Goal: Transaction & Acquisition: Purchase product/service

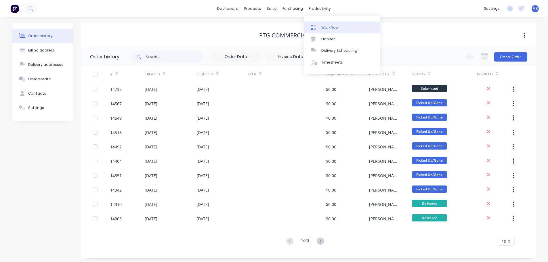
click at [330, 29] on div "Workflow" at bounding box center [329, 27] width 17 height 5
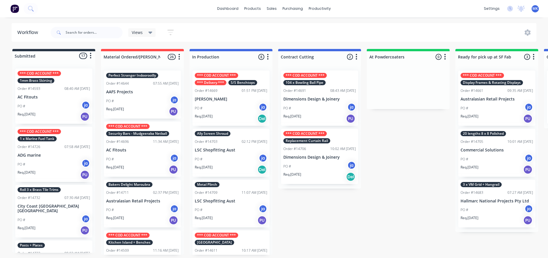
drag, startPoint x: 416, startPoint y: 205, endPoint x: 361, endPoint y: 177, distance: 62.1
click at [416, 205] on div "Submitted 17 Status colour #273444 hex #273444 Save Cancel Summaries Total orde…" at bounding box center [475, 152] width 959 height 206
click at [116, 28] on input "text" at bounding box center [94, 33] width 57 height 12
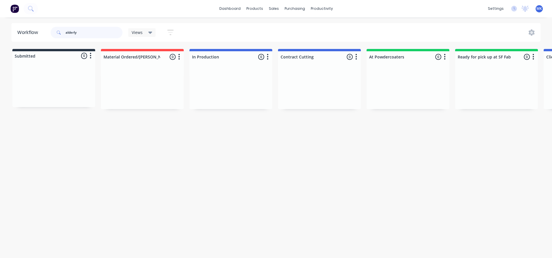
drag, startPoint x: 67, startPoint y: 36, endPoint x: 63, endPoint y: 36, distance: 4.3
click at [63, 36] on div "alderly" at bounding box center [87, 33] width 72 height 12
type input "external"
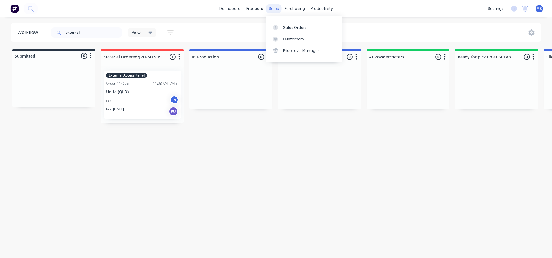
click at [275, 11] on div "sales" at bounding box center [274, 8] width 16 height 9
click at [290, 27] on div "Sales Orders" at bounding box center [295, 27] width 24 height 5
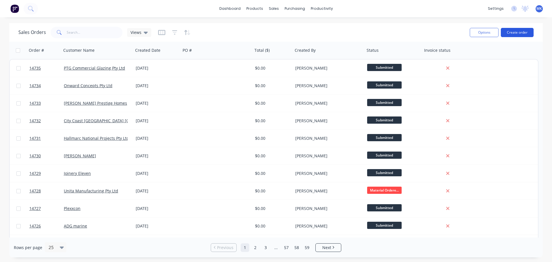
click at [516, 31] on button "Create order" at bounding box center [517, 32] width 33 height 9
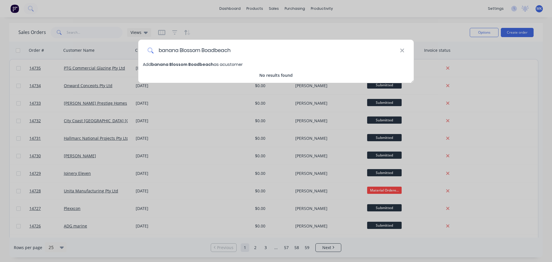
click at [163, 49] on input "banana Blossom Boadbeach" at bounding box center [277, 51] width 246 height 22
type input "Banana Blossom Broadbeach"
click at [225, 64] on div "Banana Blossom Broadbeach Add Banana Blossom Broadbeach as a customer No result…" at bounding box center [276, 131] width 552 height 262
click at [206, 64] on span "Banana Blossom Broadbeach" at bounding box center [183, 65] width 64 height 6
select select "AU"
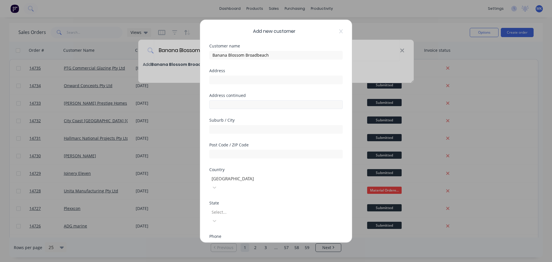
drag, startPoint x: 259, startPoint y: 100, endPoint x: 261, endPoint y: 103, distance: 3.7
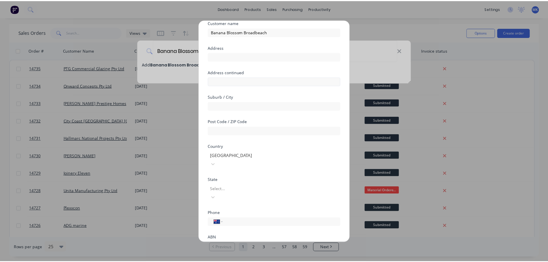
scroll to position [51, 0]
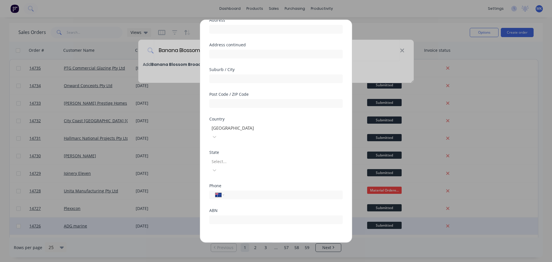
drag, startPoint x: 261, startPoint y: 103, endPoint x: 253, endPoint y: 231, distance: 127.9
click at [253, 242] on button "Save" at bounding box center [258, 246] width 32 height 9
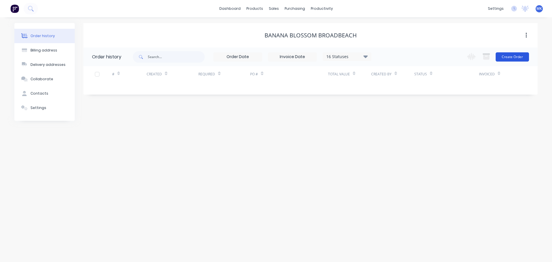
click at [504, 53] on button "Create Order" at bounding box center [512, 56] width 33 height 9
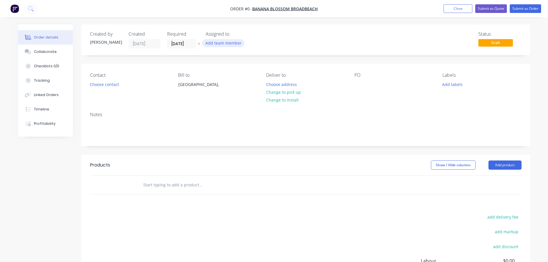
click at [225, 46] on button "Add team member" at bounding box center [223, 43] width 42 height 8
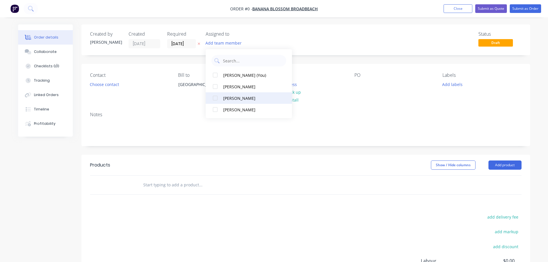
click at [249, 98] on div "[PERSON_NAME]" at bounding box center [252, 98] width 58 height 6
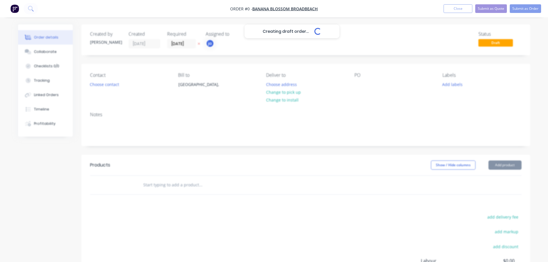
click at [104, 79] on div "Creating draft order... Loading... Order details Collaborate Checklists 0/0 Tra…" at bounding box center [273, 182] width 523 height 317
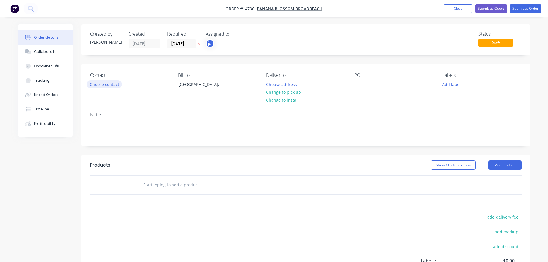
click at [105, 82] on button "Choose contact" at bounding box center [104, 84] width 35 height 8
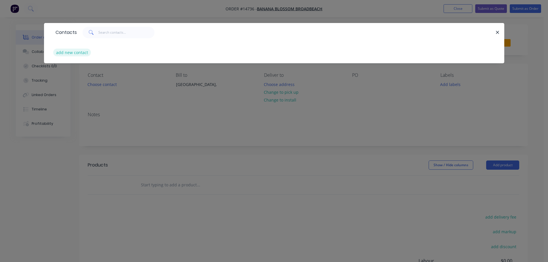
drag, startPoint x: 81, startPoint y: 62, endPoint x: 76, endPoint y: 56, distance: 7.5
click at [81, 62] on div "add new contact" at bounding box center [274, 53] width 443 height 22
click at [76, 56] on button "add new contact" at bounding box center [72, 53] width 38 height 8
select select "AU"
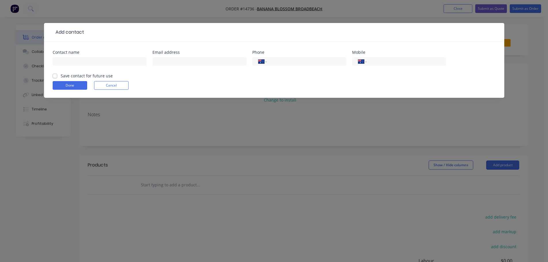
drag, startPoint x: 190, startPoint y: 116, endPoint x: 237, endPoint y: 109, distance: 47.2
click at [191, 116] on div "Add contact Contact name Email address Phone International [GEOGRAPHIC_DATA] [G…" at bounding box center [274, 131] width 548 height 262
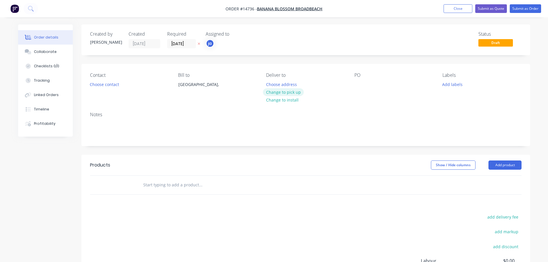
click at [290, 90] on button "Change to pick up" at bounding box center [283, 92] width 41 height 8
click at [444, 81] on button "Add labels" at bounding box center [452, 84] width 26 height 8
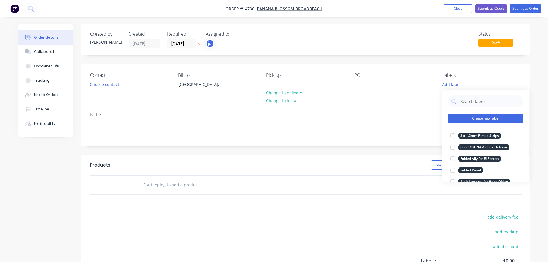
click at [481, 117] on button "Create new label" at bounding box center [485, 118] width 75 height 9
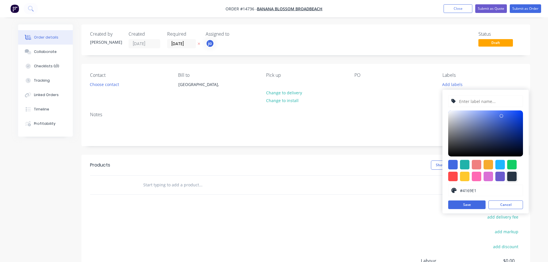
click at [508, 176] on div at bounding box center [511, 176] width 9 height 9
type input "#273444"
click at [474, 101] on input "text" at bounding box center [488, 101] width 61 height 11
paste input "1 x Bench Seat w Backrest"
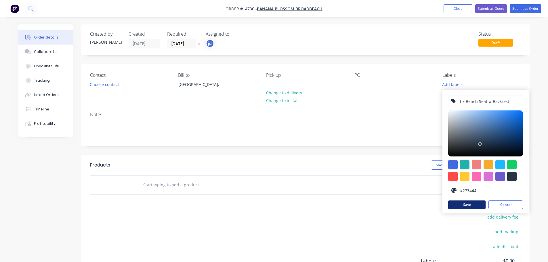
type input "1 x Bench Seat w Backrest"
click at [463, 200] on button "Save" at bounding box center [466, 204] width 37 height 9
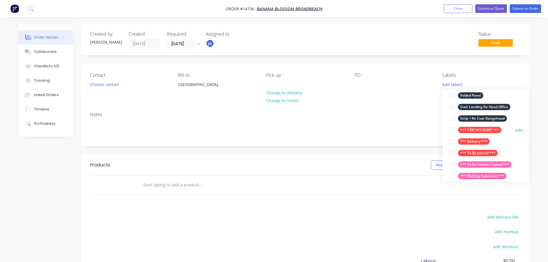
click at [469, 130] on div "*** COD ACCOUNT ***" at bounding box center [479, 130] width 43 height 6
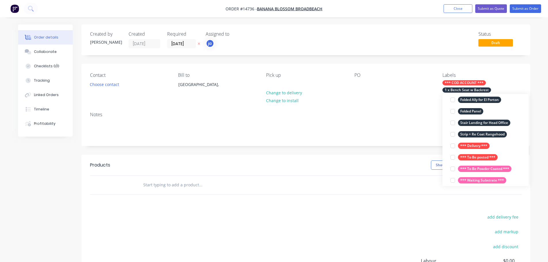
scroll to position [6, 0]
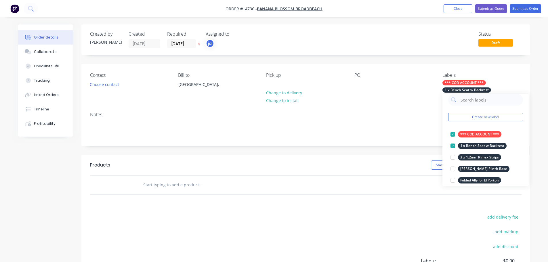
click at [231, 193] on div at bounding box center [239, 185] width 207 height 19
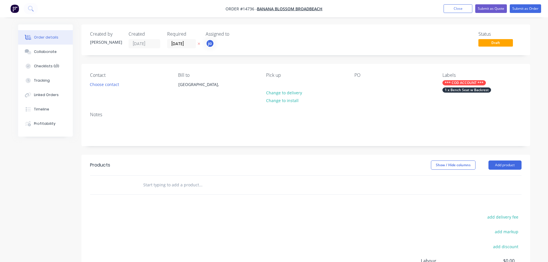
click at [213, 183] on input "text" at bounding box center [200, 185] width 115 height 12
paste input "1 x Bench Seat w Backrest"
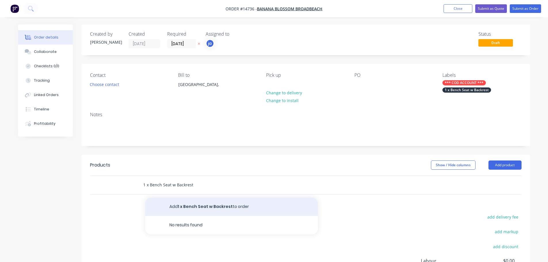
type input "1 x Bench Seat w Backrest"
click at [203, 201] on button "Add 1 x Bench Seat w Backrest to order" at bounding box center [231, 207] width 173 height 18
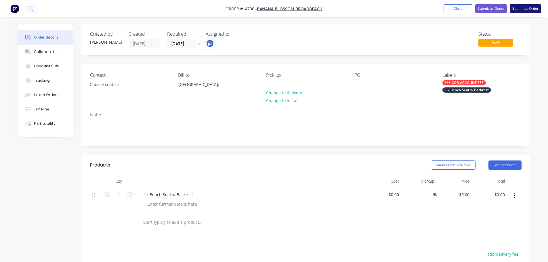
click at [531, 6] on button "Submit as Order" at bounding box center [525, 8] width 31 height 9
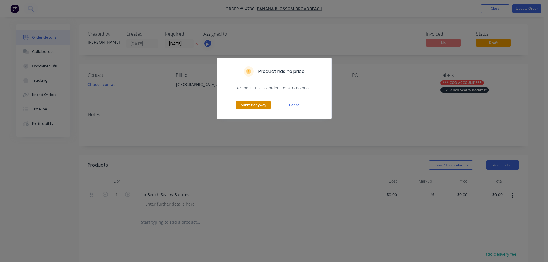
click at [254, 103] on button "Submit anyway" at bounding box center [253, 105] width 35 height 9
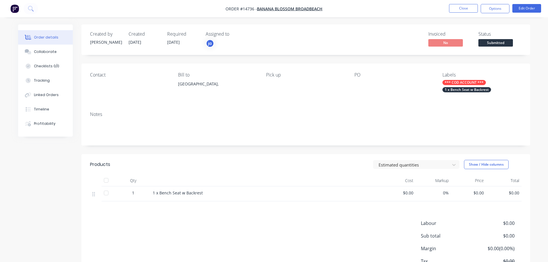
click at [474, 3] on nav "Order #14736 - Banana Blossom Broadbeach Close Options Edit Order" at bounding box center [274, 8] width 548 height 17
click at [473, 3] on nav "Order #14736 - Banana Blossom Broadbeach Close Options Edit Order" at bounding box center [274, 8] width 548 height 17
click at [472, 9] on button "Close" at bounding box center [463, 8] width 29 height 9
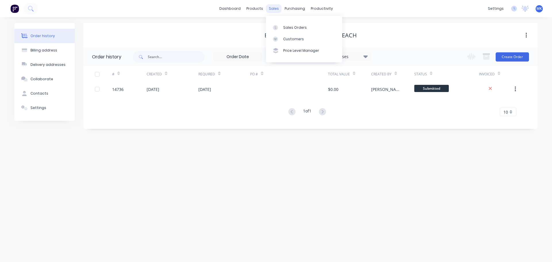
click at [273, 12] on div "sales" at bounding box center [274, 8] width 16 height 9
click at [281, 27] on div at bounding box center [277, 27] width 9 height 5
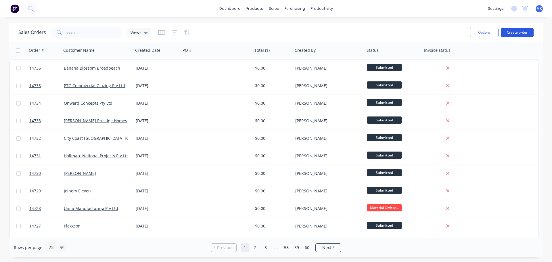
click at [530, 31] on button "Create order" at bounding box center [517, 32] width 33 height 9
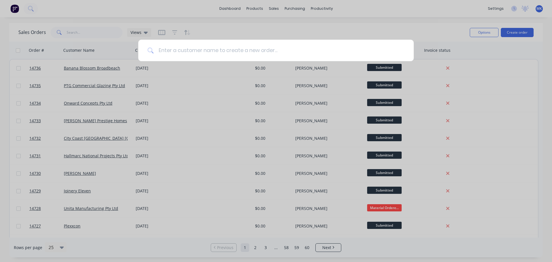
click at [168, 53] on input at bounding box center [279, 51] width 251 height 22
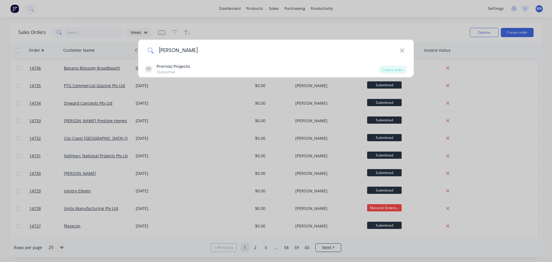
drag, startPoint x: 185, startPoint y: 54, endPoint x: 153, endPoint y: 51, distance: 32.1
click at [153, 51] on div "[PERSON_NAME]" at bounding box center [275, 51] width 275 height 22
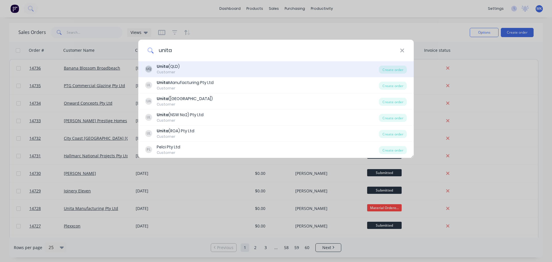
type input "unita"
click at [181, 65] on div "UQ Unita (QLD) Customer" at bounding box center [262, 69] width 234 height 11
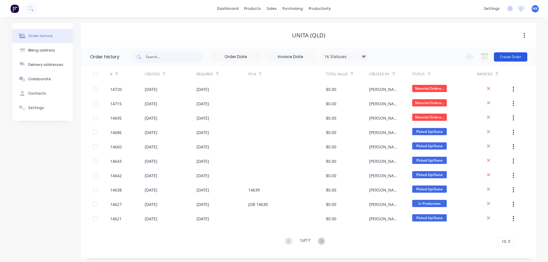
click at [504, 58] on button "Create Order" at bounding box center [510, 56] width 33 height 9
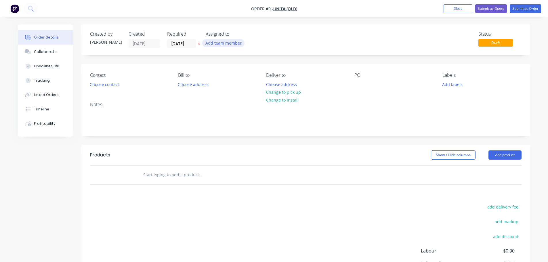
click at [239, 42] on button "Add team member" at bounding box center [223, 43] width 42 height 8
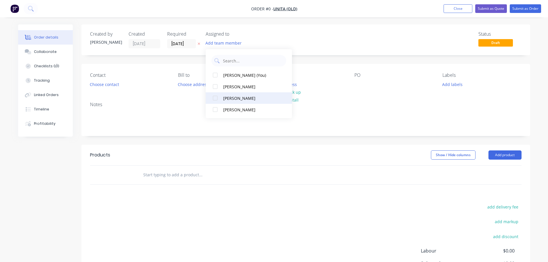
click at [244, 98] on div "[PERSON_NAME]" at bounding box center [252, 98] width 58 height 6
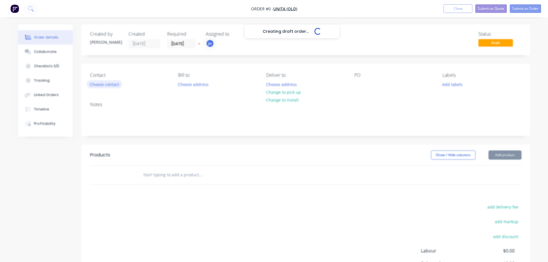
click at [111, 81] on div "Creating draft order... Loading... Order details Collaborate Checklists 0/0 Tra…" at bounding box center [273, 177] width 523 height 307
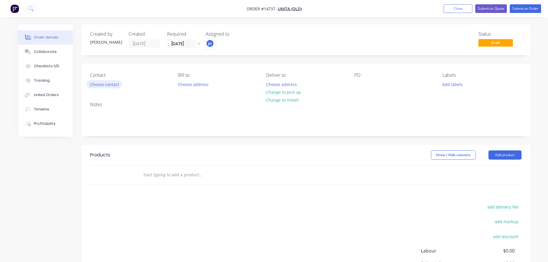
click at [110, 81] on button "Choose contact" at bounding box center [104, 84] width 35 height 8
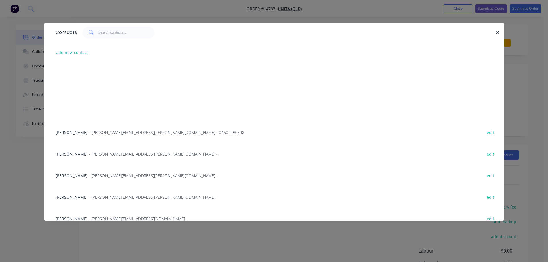
scroll to position [231, 0]
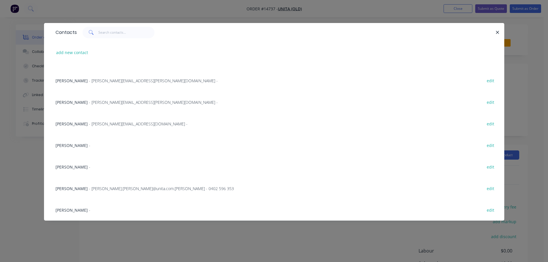
click at [127, 224] on div "Contacts add new contact Rodney Kemp - [EMAIL_ADDRESS][PERSON_NAME][DOMAIN_NAME…" at bounding box center [274, 126] width 460 height 206
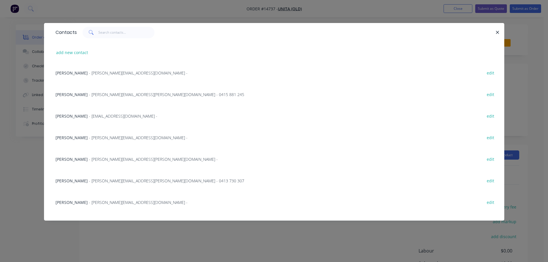
scroll to position [0, 0]
click at [496, 28] on div "Contacts" at bounding box center [274, 32] width 460 height 19
click at [496, 29] on button "button" at bounding box center [497, 32] width 7 height 7
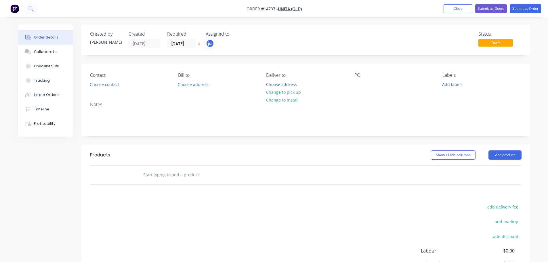
click at [366, 79] on div "PO" at bounding box center [393, 80] width 79 height 16
click at [364, 83] on div "PO" at bounding box center [393, 80] width 79 height 16
click at [359, 85] on div at bounding box center [358, 84] width 9 height 8
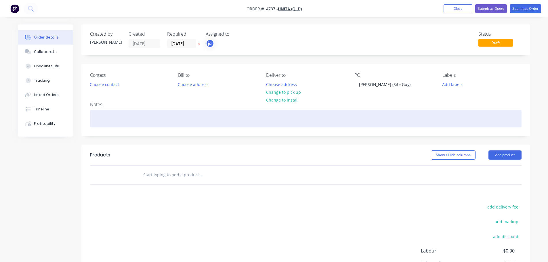
click at [432, 124] on div at bounding box center [305, 119] width 431 height 18
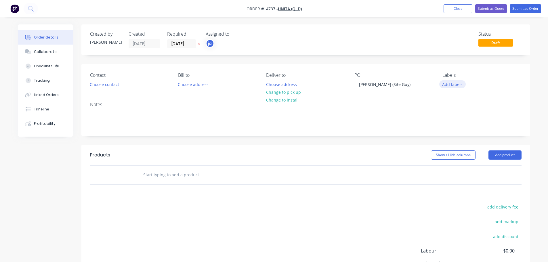
click at [452, 83] on button "Add labels" at bounding box center [452, 84] width 26 height 8
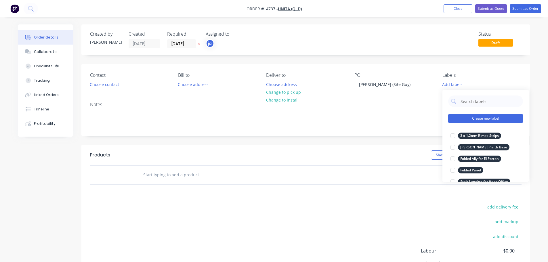
click at [460, 121] on button "Create new label" at bounding box center [485, 118] width 75 height 9
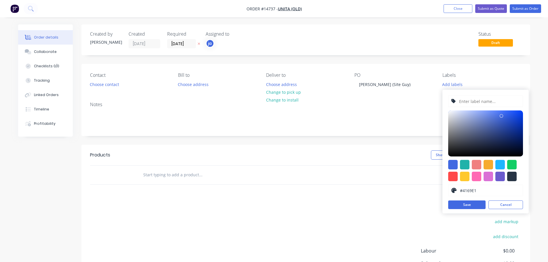
click at [512, 178] on div at bounding box center [511, 176] width 9 height 9
type input "#273444"
click at [493, 109] on div "#273444 hex #273444 Save Cancel" at bounding box center [485, 152] width 86 height 124
click at [493, 106] on input "text" at bounding box center [488, 101] width 61 height 11
paste input "1 x Ally PC White Gate"
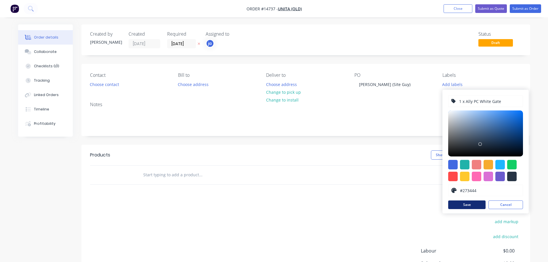
type input "1 x Ally PC White Gate"
click at [470, 205] on button "Save" at bounding box center [466, 204] width 37 height 9
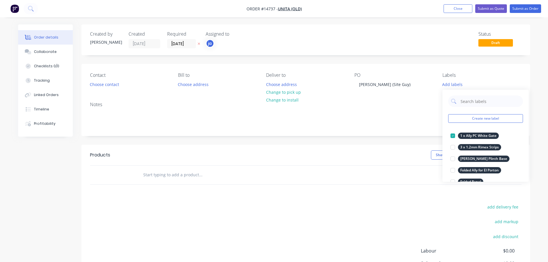
click at [338, 155] on div "Show / Hide columns Add product" at bounding box center [351, 154] width 340 height 9
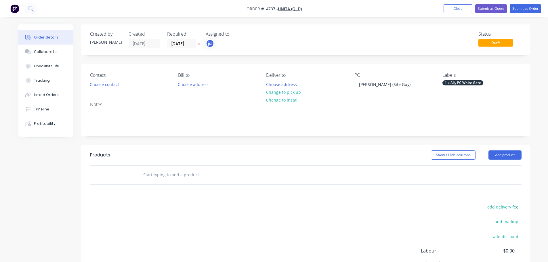
click at [199, 183] on div at bounding box center [239, 175] width 207 height 19
click at [180, 173] on input "text" at bounding box center [200, 175] width 115 height 12
paste input "1 x Ally PC White Gate"
type input "1 x Ally PC White Gate"
click at [200, 197] on button "Add 1 x Ally PC White Gate to order" at bounding box center [231, 196] width 173 height 18
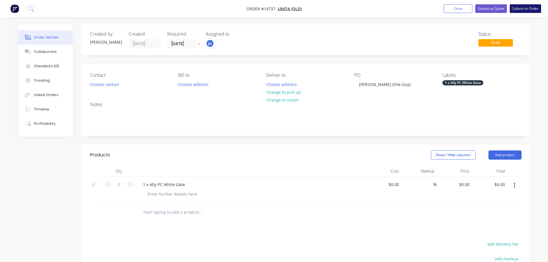
click at [527, 7] on button "Submit as Order" at bounding box center [525, 8] width 31 height 9
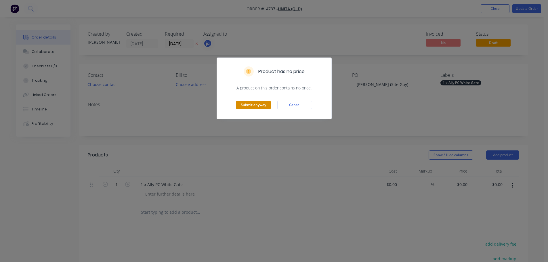
click at [248, 99] on div "Submit anyway Cancel" at bounding box center [274, 105] width 114 height 28
click at [248, 103] on button "Submit anyway" at bounding box center [253, 105] width 35 height 9
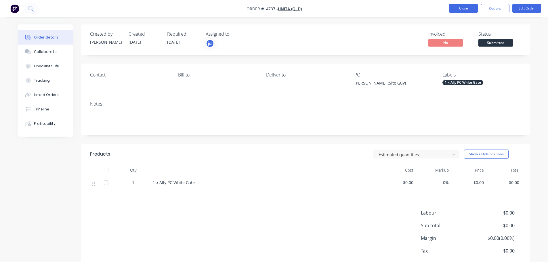
click at [470, 7] on button "Close" at bounding box center [463, 8] width 29 height 9
